Goal: Task Accomplishment & Management: Manage account settings

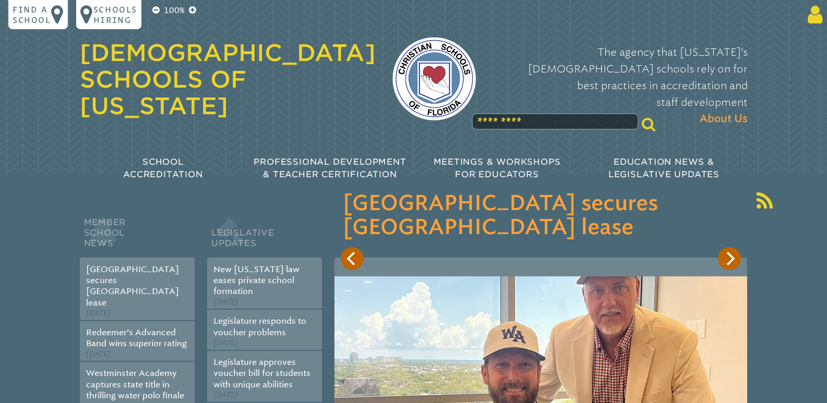
type input "**********"
click at [813, 17] on icon at bounding box center [812, 14] width 19 height 21
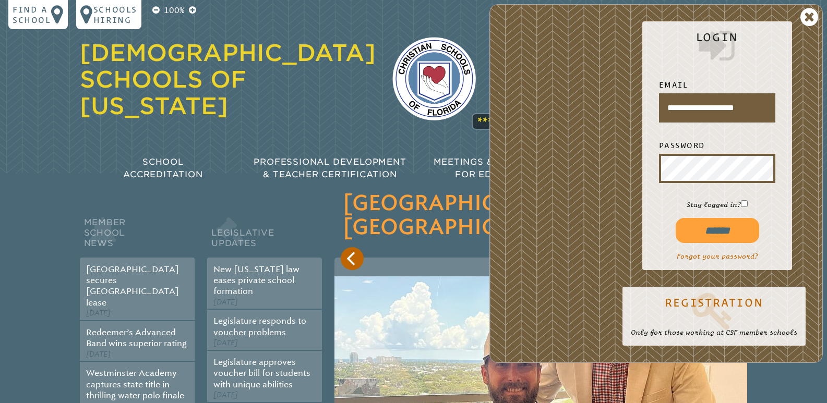
click at [723, 234] on input "******" at bounding box center [717, 230] width 83 height 25
type input "**********"
